Goal: Task Accomplishment & Management: Manage account settings

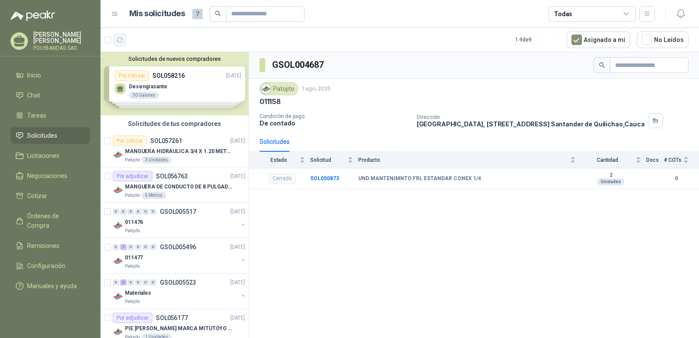
click at [118, 41] on icon "button" at bounding box center [119, 39] width 7 height 7
click at [151, 57] on button "Solicitudes de nuevos compradores" at bounding box center [174, 59] width 141 height 7
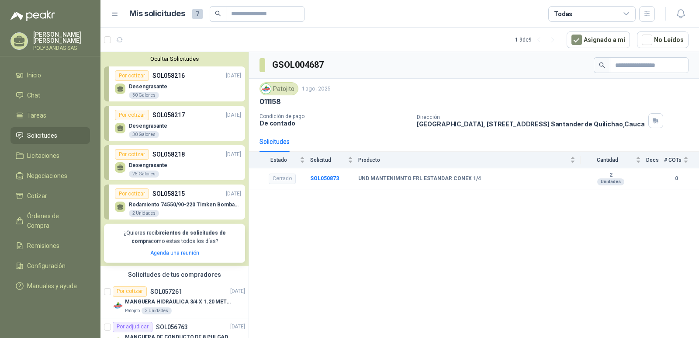
click at [134, 196] on div "Por cotizar" at bounding box center [132, 193] width 34 height 10
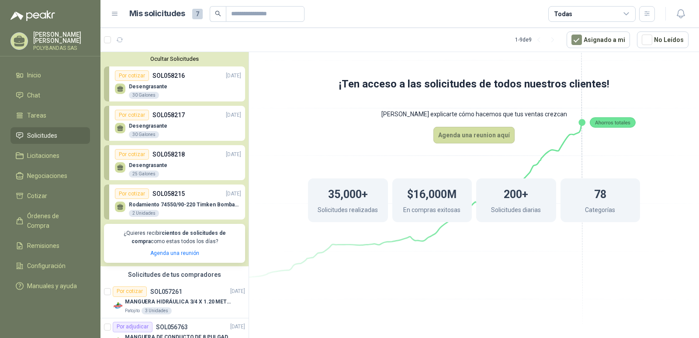
click at [171, 59] on button "Ocultar Solicitudes" at bounding box center [174, 59] width 141 height 7
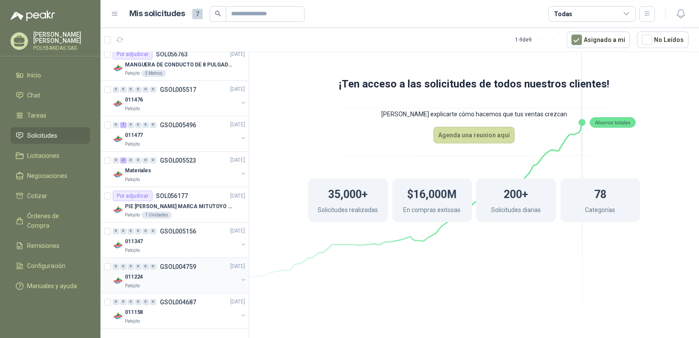
scroll to position [78, 0]
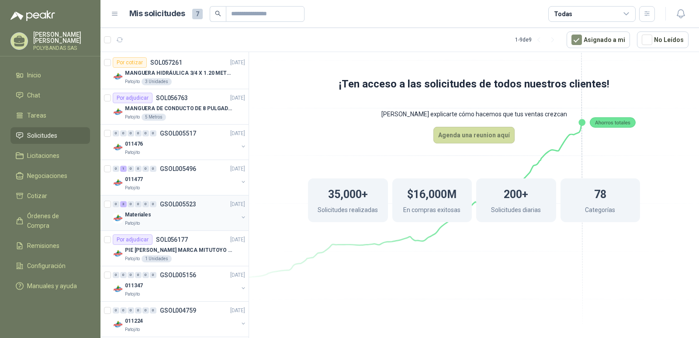
click at [139, 215] on p "Materiales" at bounding box center [138, 215] width 26 height 8
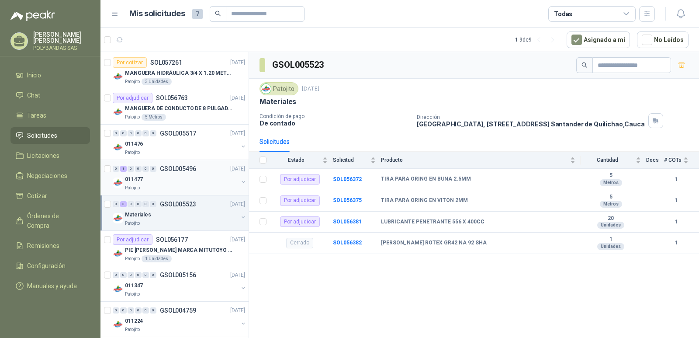
click at [132, 179] on p "011477" at bounding box center [134, 179] width 18 height 8
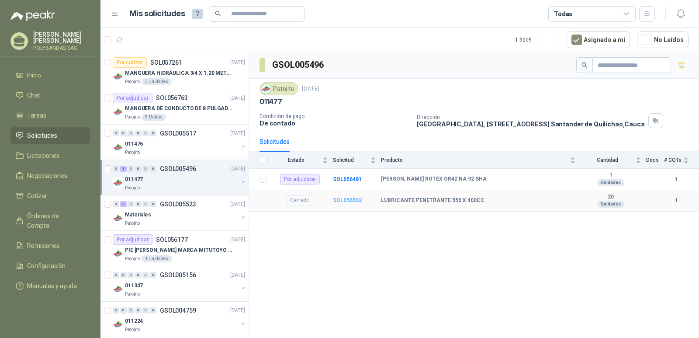
click at [340, 201] on b "SOL056502" at bounding box center [347, 200] width 29 height 6
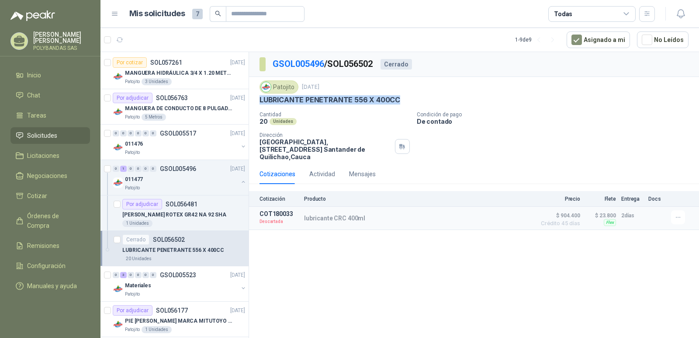
drag, startPoint x: 261, startPoint y: 100, endPoint x: 399, endPoint y: 104, distance: 138.6
click at [399, 104] on div "LUBRICANTE PENETRANTE 556 X 400CC" at bounding box center [474, 99] width 429 height 9
copy p "LUBRICANTE PENETRANTE 556 X 400CC"
click at [273, 196] on p "Cotización" at bounding box center [279, 199] width 39 height 6
click at [278, 169] on div "Cotizaciones" at bounding box center [278, 174] width 36 height 10
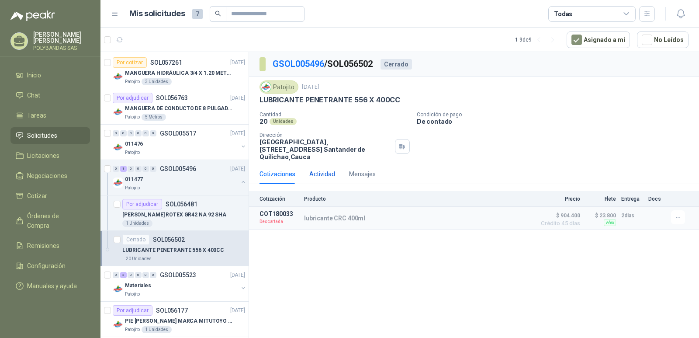
click at [318, 169] on div "Actividad" at bounding box center [322, 174] width 26 height 10
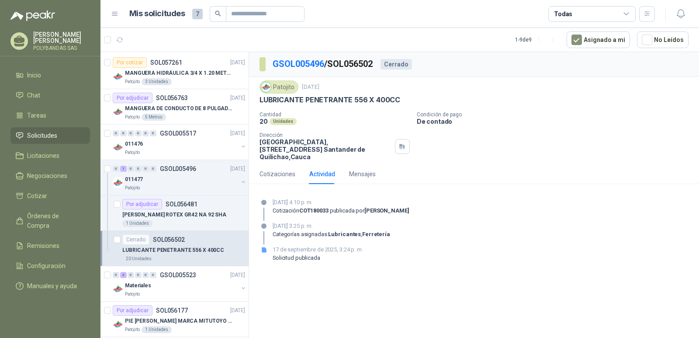
click at [365, 296] on div "GSOL005496 / SOL056502 Cerrado Patojito [DATE] LUBRICANTE PENETRANTE 556 X 400C…" at bounding box center [474, 196] width 450 height 289
click at [362, 169] on div "Mensajes" at bounding box center [362, 174] width 27 height 10
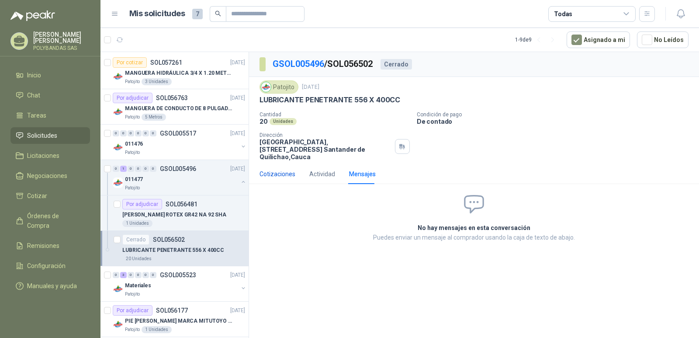
click at [283, 169] on div "Cotizaciones" at bounding box center [278, 174] width 36 height 10
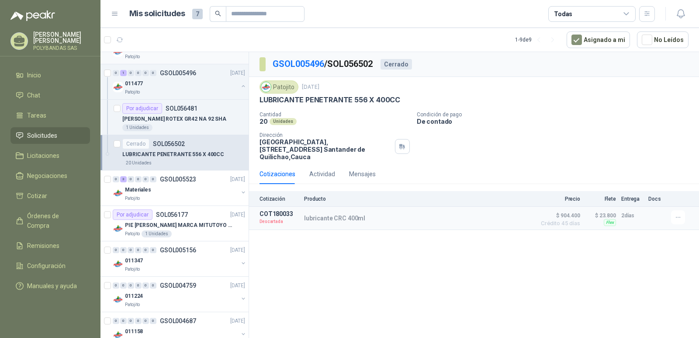
scroll to position [175, 0]
click at [404, 303] on div "GSOL005496 / SOL056502 Cerrado Patojito [DATE] LUBRICANTE PENETRANTE 556 X 400C…" at bounding box center [474, 196] width 450 height 289
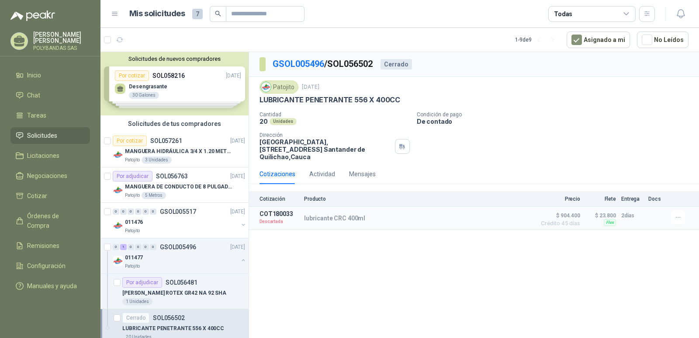
click at [44, 41] on p "[PERSON_NAME]" at bounding box center [61, 37] width 57 height 12
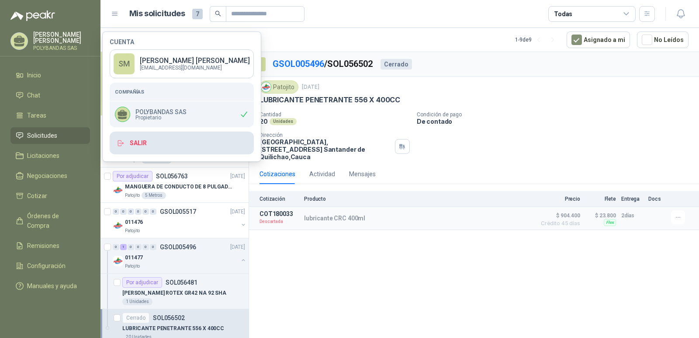
click at [149, 140] on button "Salir" at bounding box center [182, 143] width 144 height 23
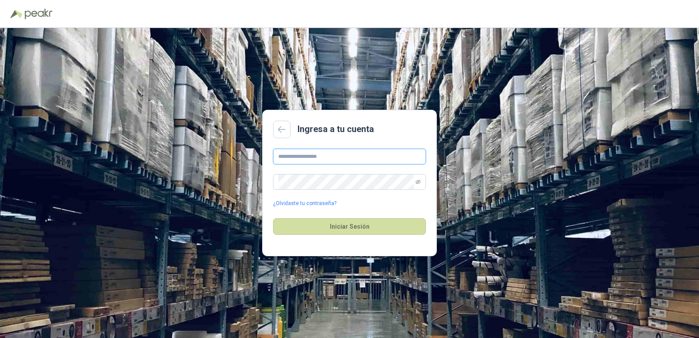
type input "**********"
